Goal: Task Accomplishment & Management: Manage account settings

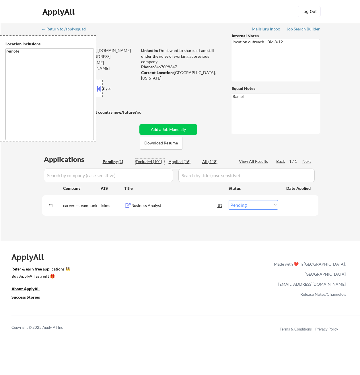
click at [154, 163] on div "Excluded (101)" at bounding box center [150, 162] width 29 height 6
click at [150, 162] on div "Excluded (101)" at bounding box center [150, 162] width 29 height 6
select select ""excluded__location_""
select select ""excluded__bad_match_""
select select ""excluded__location_""
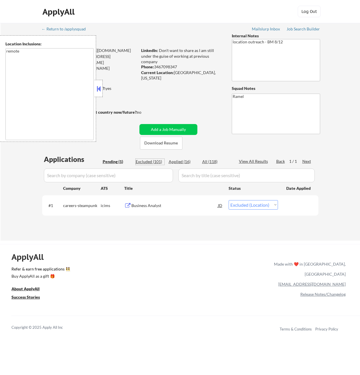
select select ""excluded__expired_""
select select ""excluded__salary_""
select select ""excluded__expired_""
select select ""excluded__bad_match_""
select select ""excluded__expired_""
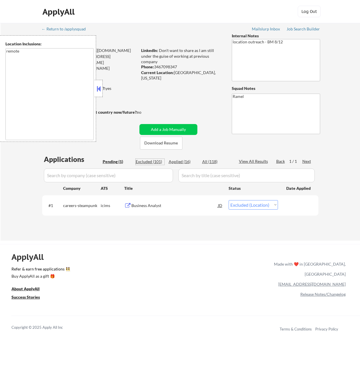
select select ""excluded__expired_""
select select ""excluded""
select select ""excluded__location_""
select select ""excluded__salary_""
select select ""excluded__expired_""
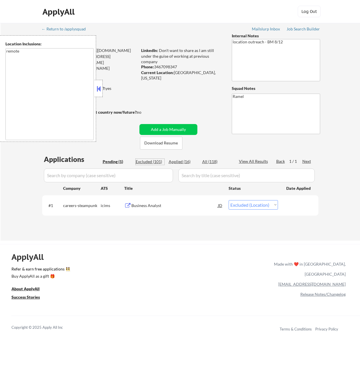
select select ""excluded__expired_""
select select ""excluded""
select select ""excluded__expired_""
select select ""excluded__location_""
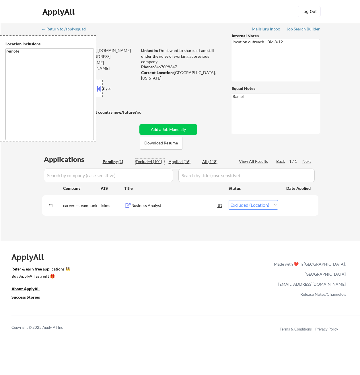
select select ""excluded__expired_""
select select ""excluded""
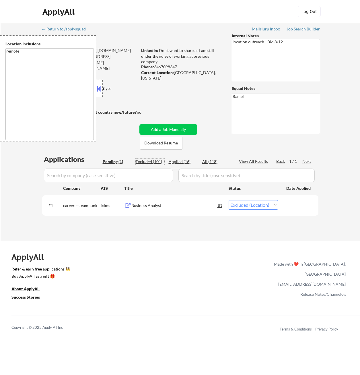
select select ""excluded__expired_""
select select ""excluded__other_""
select select ""excluded__expired_""
select select ""excluded__location_""
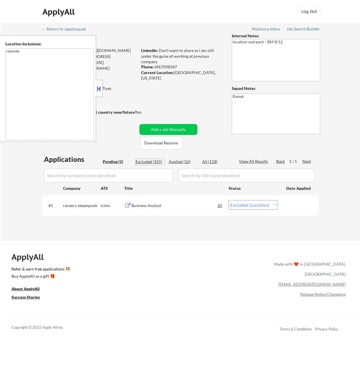
select select ""excluded__location_""
select select ""excluded__expired_""
select select ""excluded__salary_""
select select ""excluded__expired_""
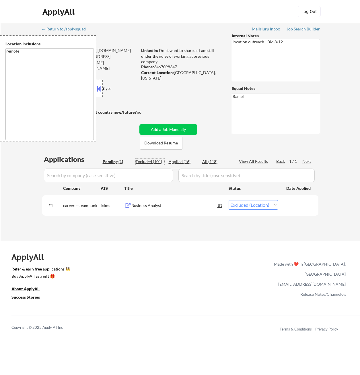
select select ""excluded__expired_""
select select ""excluded""
select select ""excluded__location_""
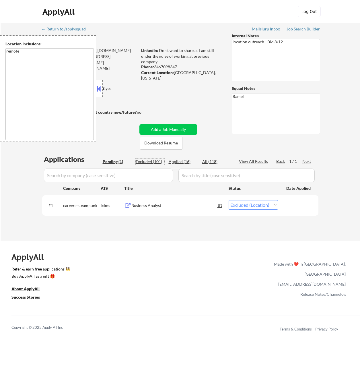
select select ""excluded__expired_""
select select ""excluded__salary_""
select select ""excluded__bad_match_""
select select ""excluded__location_""
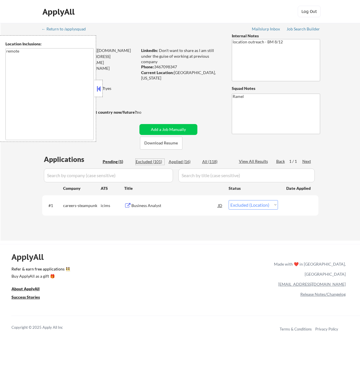
select select ""excluded__location_""
select select ""excluded__salary_""
select select ""excluded__location_""
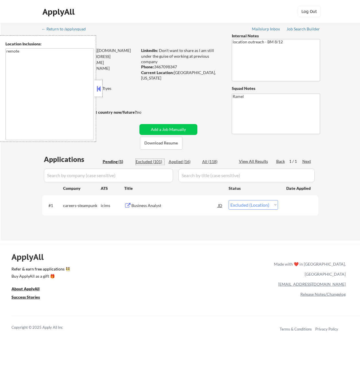
select select ""excluded__expired_""
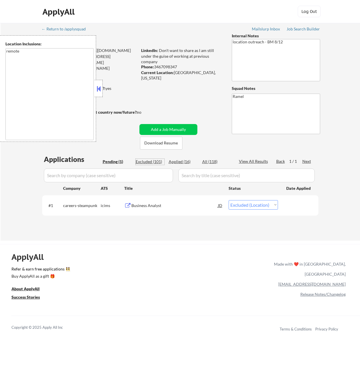
select select ""excluded__location_""
select select ""excluded__other_""
select select ""excluded__salary_""
select select ""excluded__expired_""
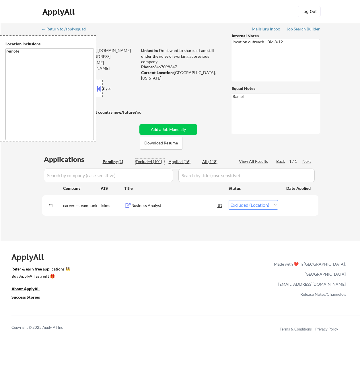
select select ""excluded__expired_""
select select ""excluded__location_""
select select ""excluded__bad_match_""
select select ""excluded__expired_""
select select ""excluded__salary_""
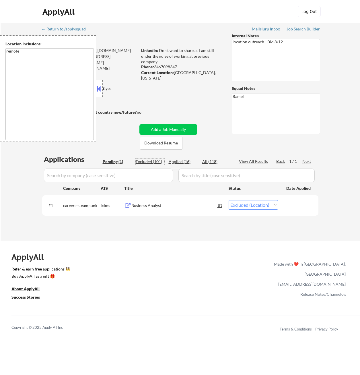
select select ""excluded""
select select ""excluded__expired_""
select select ""excluded""
select select ""excluded__location_""
select select ""excluded__expired_""
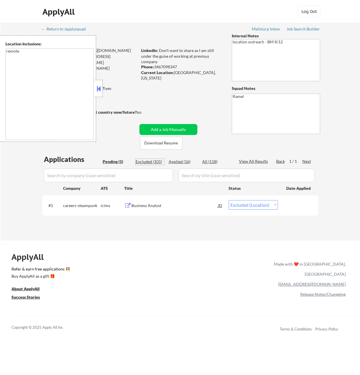
select select ""excluded__expired_""
select select ""excluded""
select select ""excluded__bad_match_""
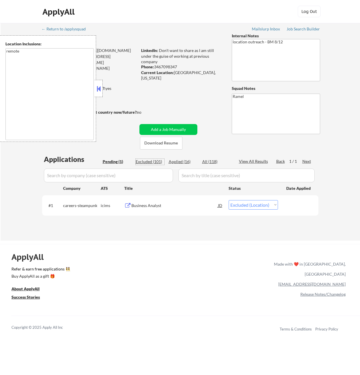
select select ""excluded""
select select ""excluded__location_""
select select ""excluded__expired_""
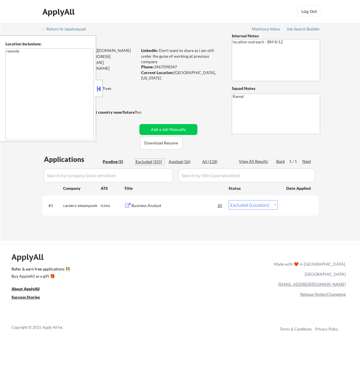
select select ""excluded__expired_""
select select ""excluded__salary_""
select select ""excluded""
select select ""excluded__location_""
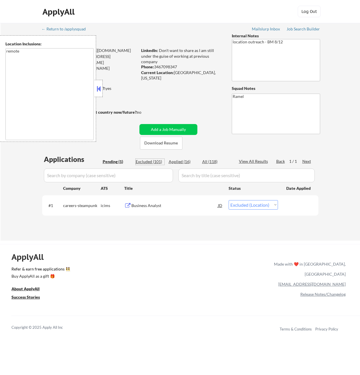
select select ""excluded__expired_""
select select ""excluded__location_""
select select ""excluded__expired_""
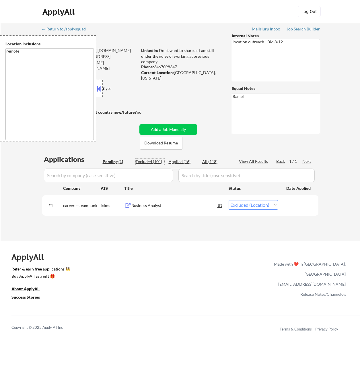
select select ""excluded__expired_""
select select ""excluded""
select select ""excluded__bad_match_""
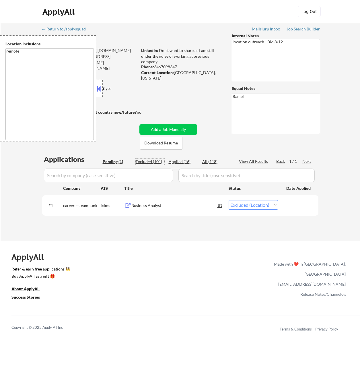
select select ""excluded__expired_""
select select ""excluded__salary_""
select select ""excluded__expired_""
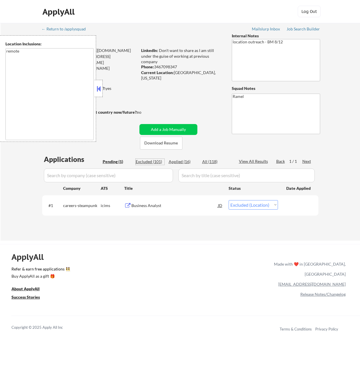
select select ""excluded__bad_match_""
select select ""excluded__salary_""
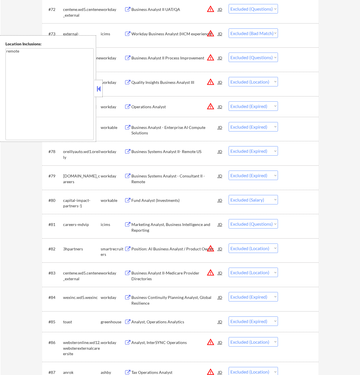
scroll to position [1924, 0]
